Goal: Information Seeking & Learning: Learn about a topic

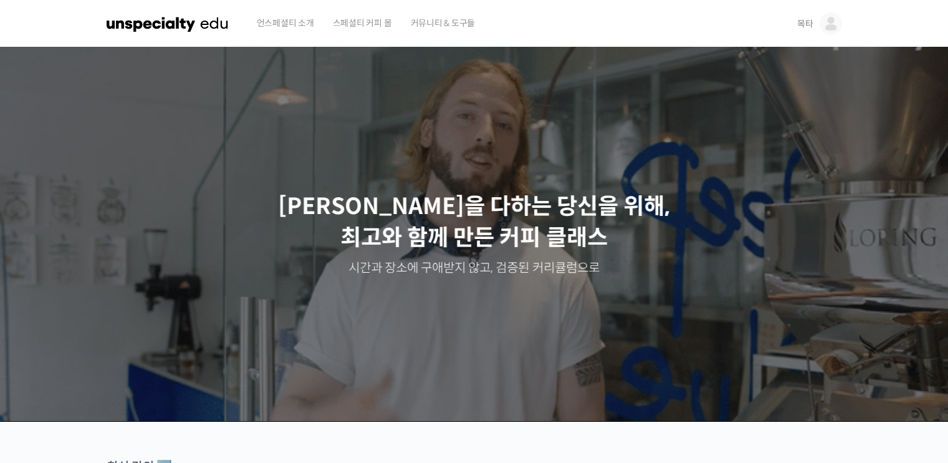
click at [211, 194] on p "최선을 다하는 당신을 위해, 최고와 함께 만든 커피 클래스" at bounding box center [474, 222] width 924 height 63
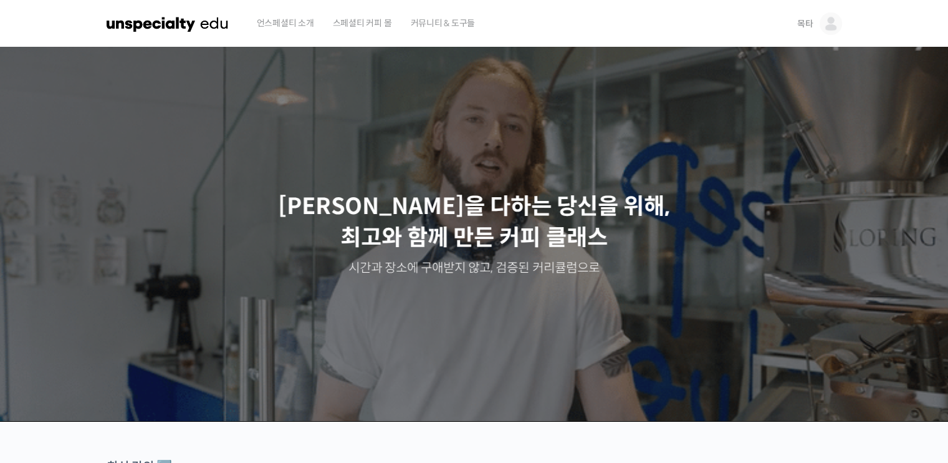
click at [802, 27] on span "목타" at bounding box center [805, 23] width 16 height 11
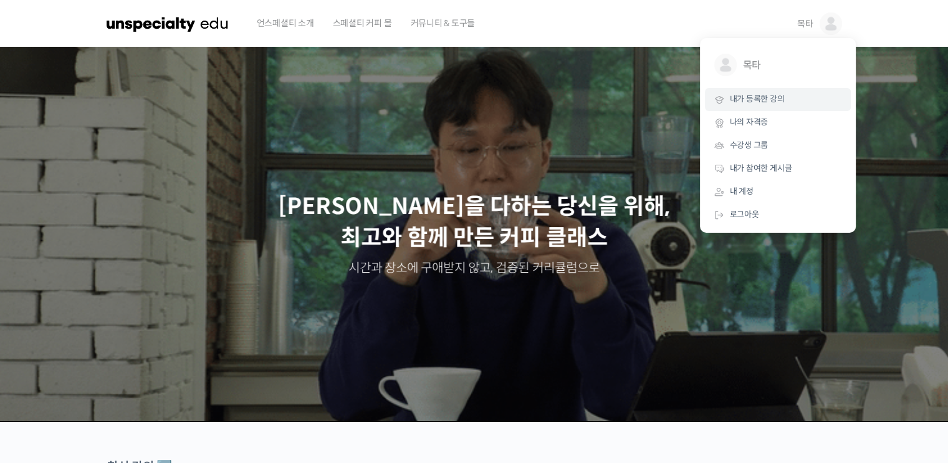
click at [775, 102] on span "내가 등록한 강의" at bounding box center [757, 99] width 55 height 11
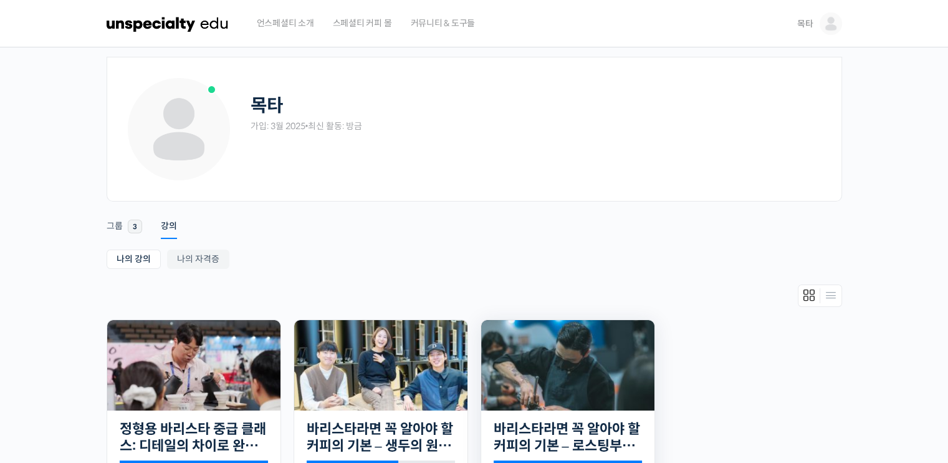
click at [540, 371] on img at bounding box center [567, 365] width 173 height 90
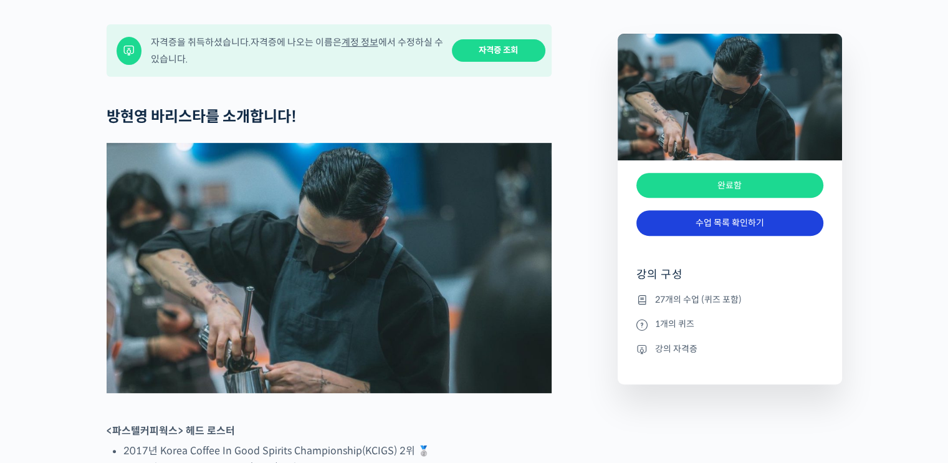
click at [733, 236] on link "수업 목록 확인하기" at bounding box center [729, 223] width 187 height 26
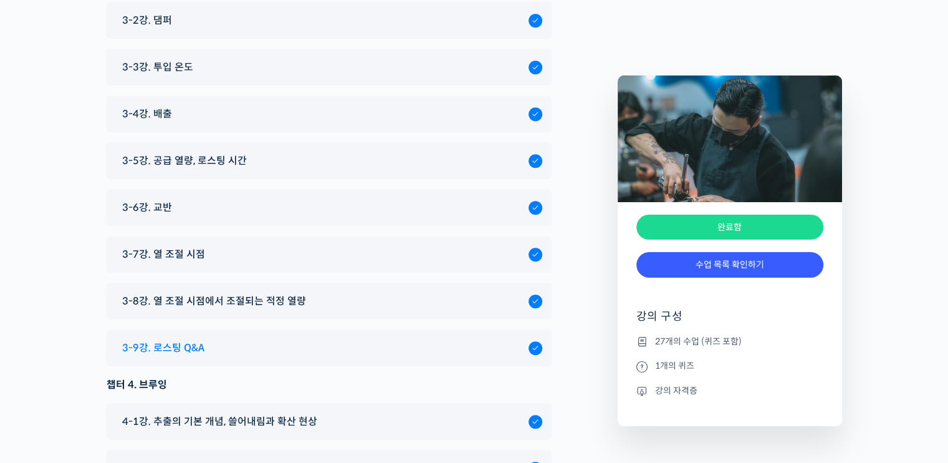
scroll to position [5628, 0]
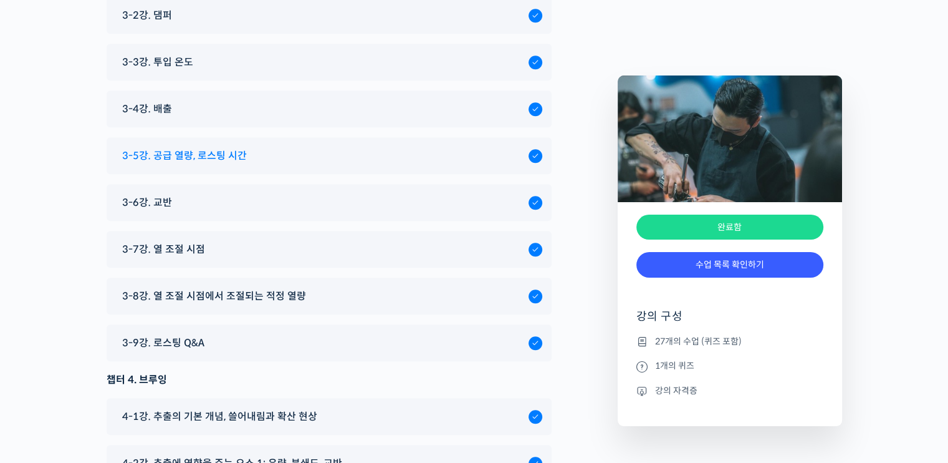
click at [207, 147] on span "3-5강. 공급 열량, 로스팅 시간" at bounding box center [184, 155] width 125 height 17
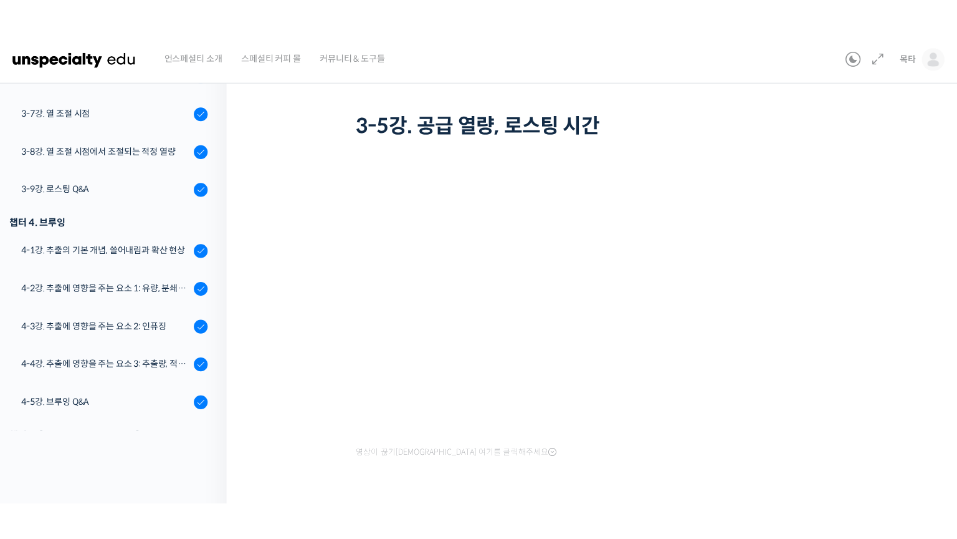
scroll to position [26, 0]
